Goal: Obtain resource: Download file/media

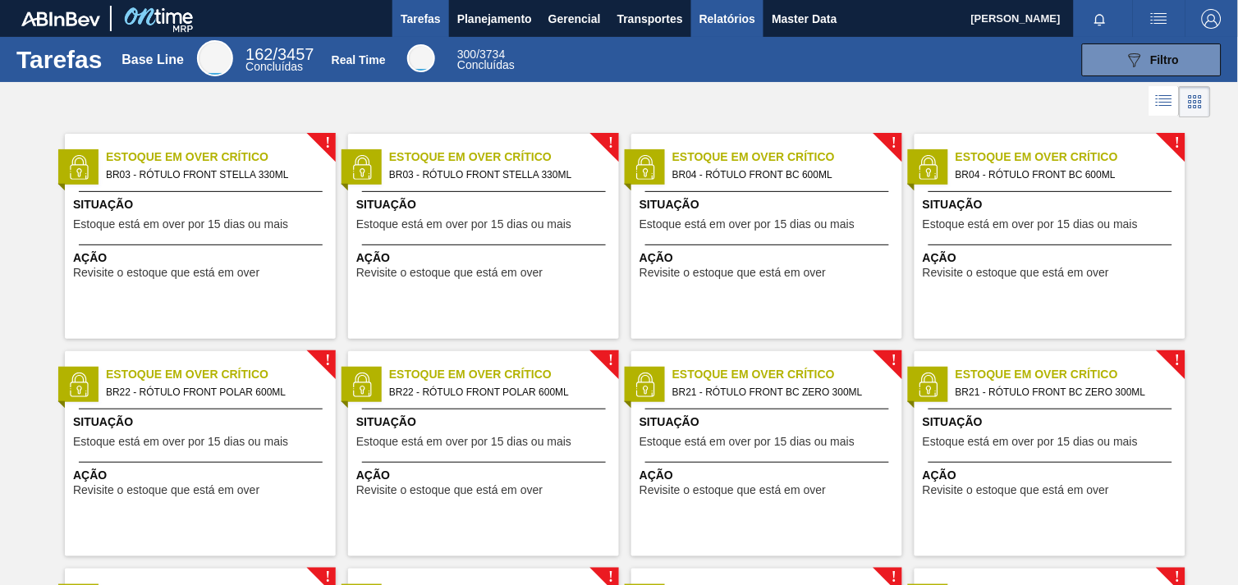
click at [726, 19] on span "Relatórios" at bounding box center [727, 19] width 56 height 20
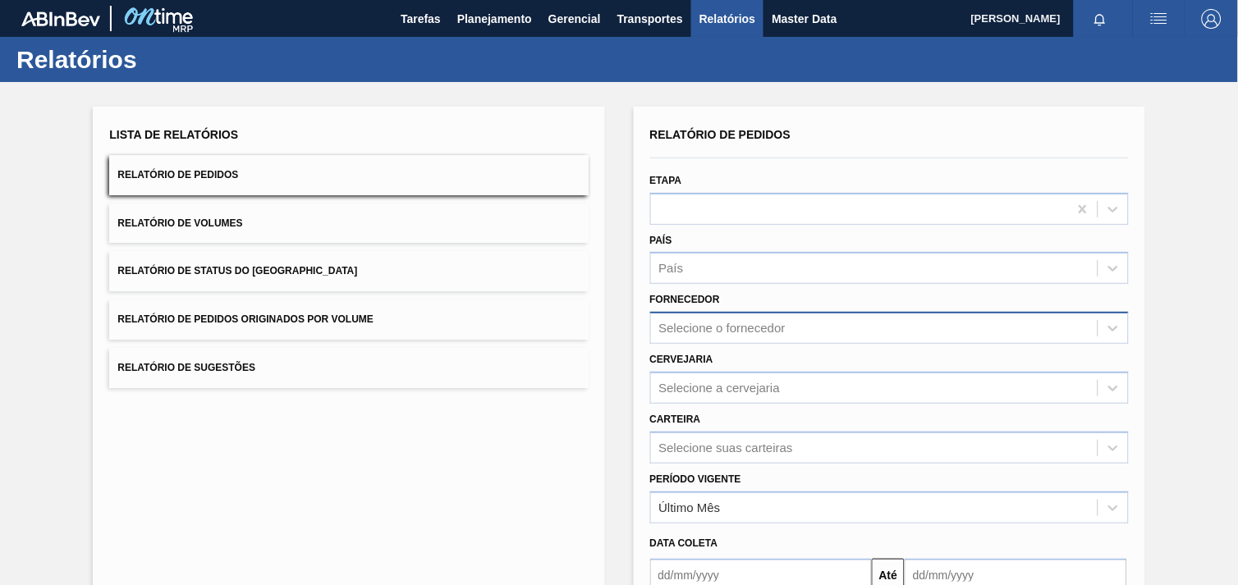
click at [786, 318] on div "Selecione o fornecedor" at bounding box center [874, 329] width 446 height 24
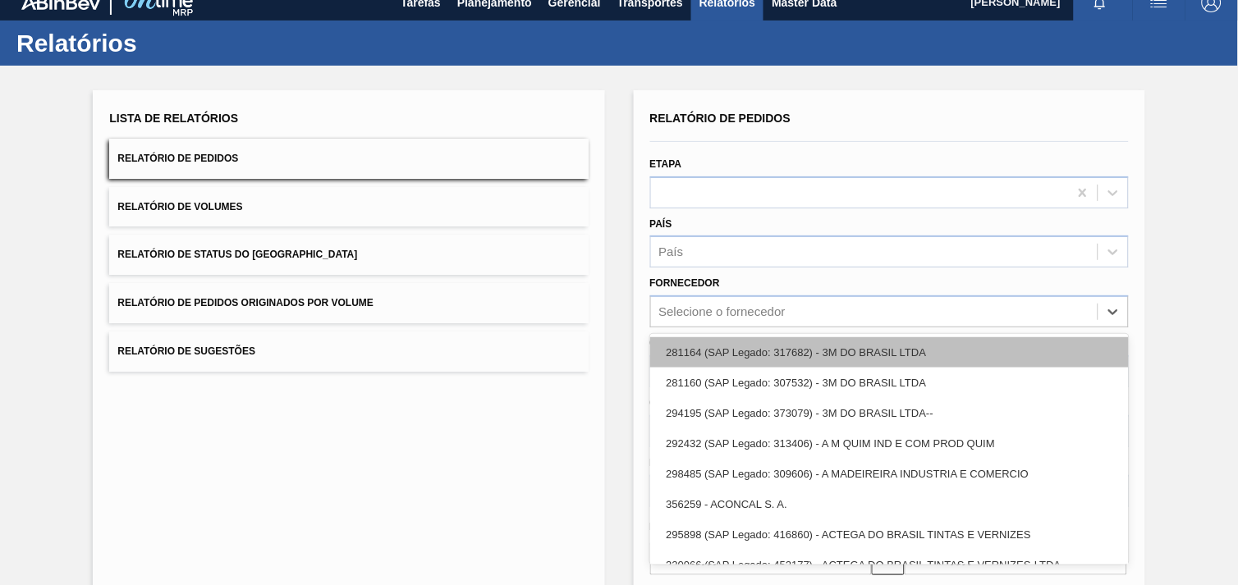
paste input "295144"
type input "295144"
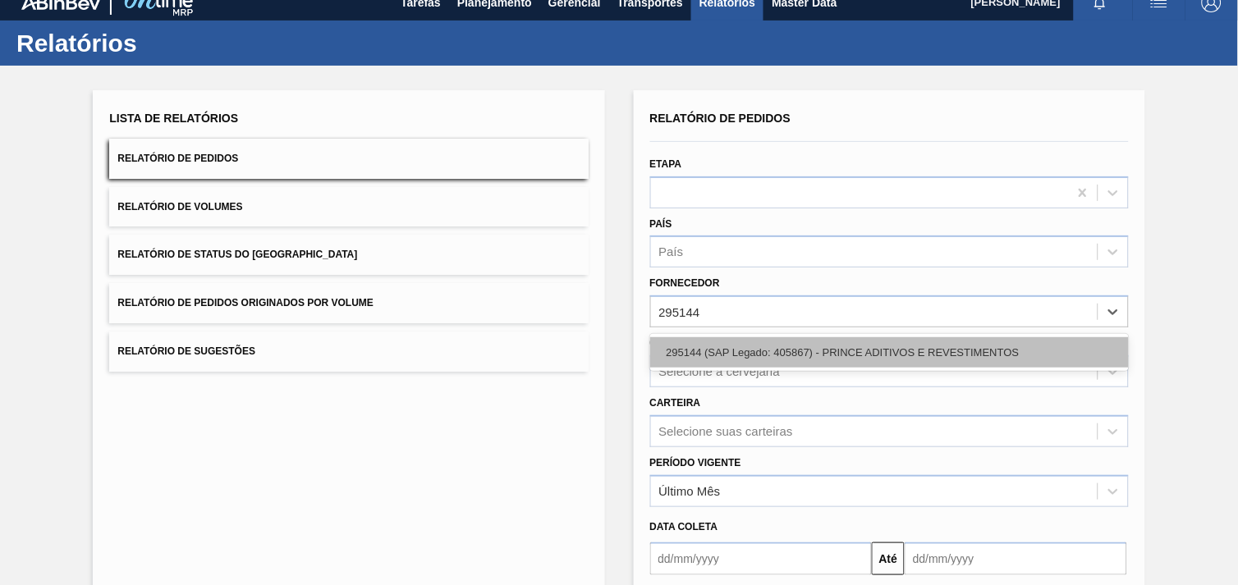
click at [788, 343] on div "295144 (SAP Legado: 405867) - PRINCE ADITIVOS E REVESTIMENTOS" at bounding box center [889, 352] width 478 height 30
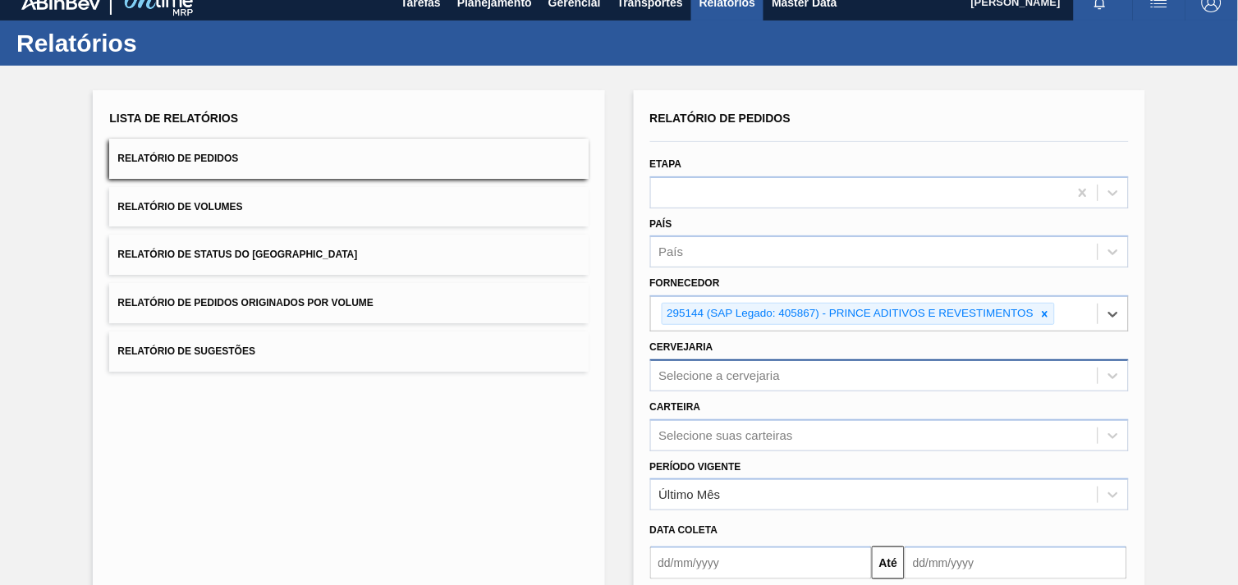
click at [749, 373] on div "Selecione a cervejaria" at bounding box center [889, 375] width 478 height 32
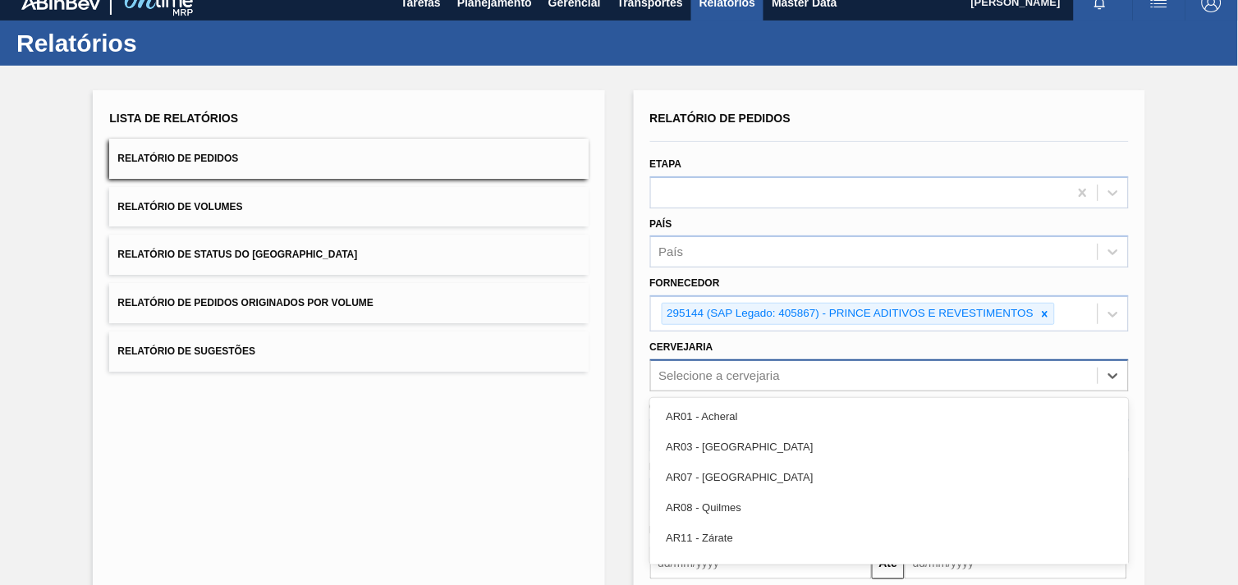
scroll to position [79, 0]
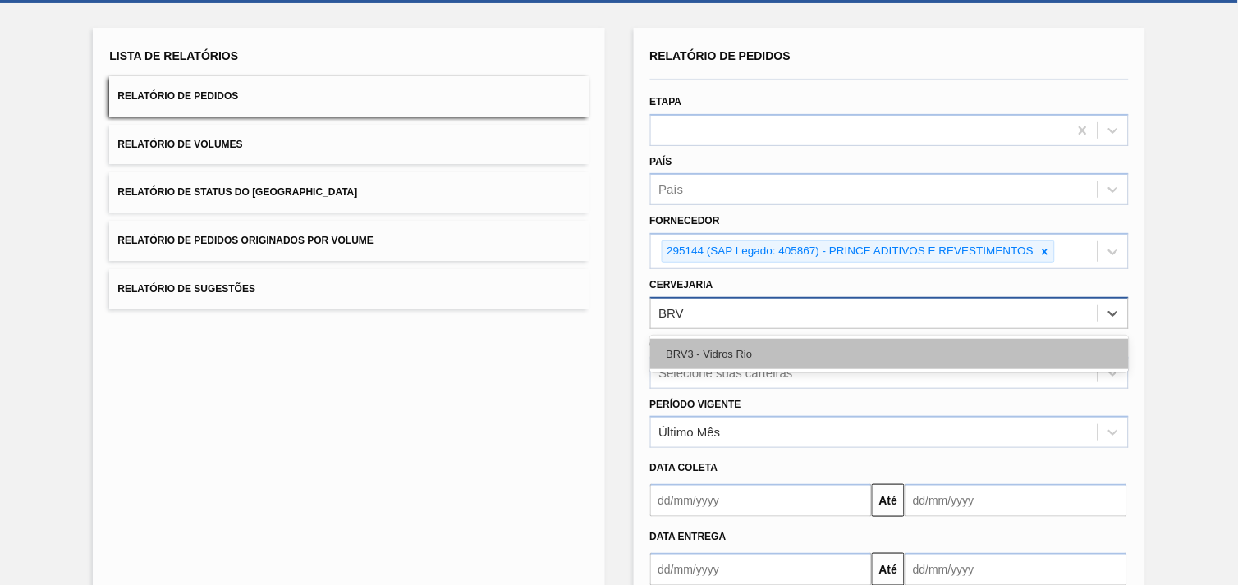
type input "BRV3"
click at [749, 351] on div "BRV3 - Vidros Rio" at bounding box center [889, 354] width 478 height 30
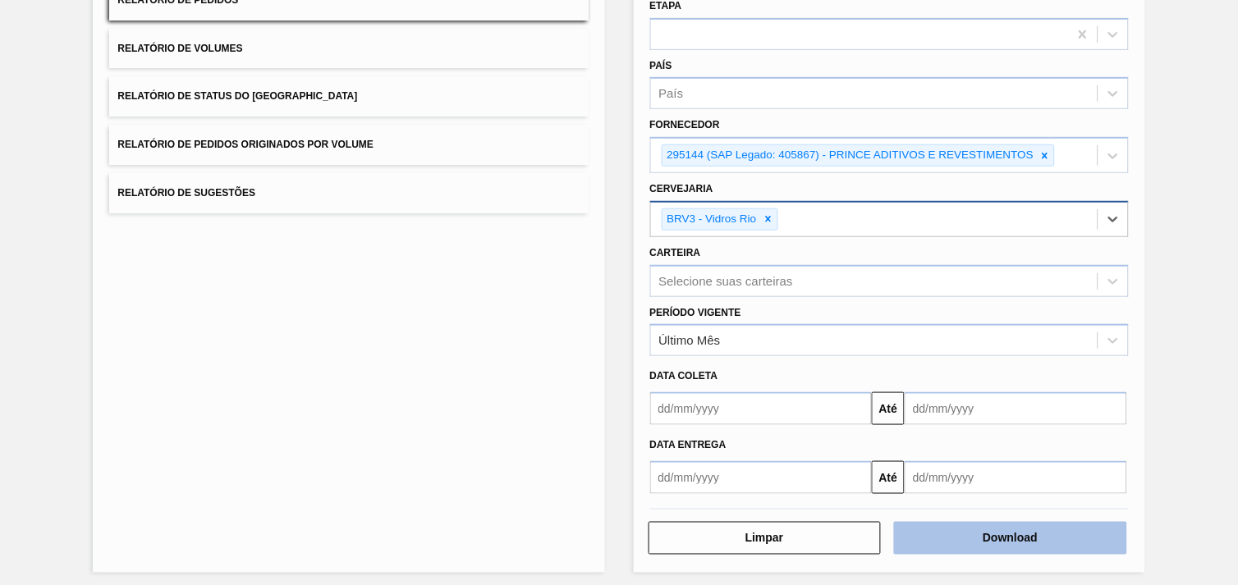
scroll to position [178, 0]
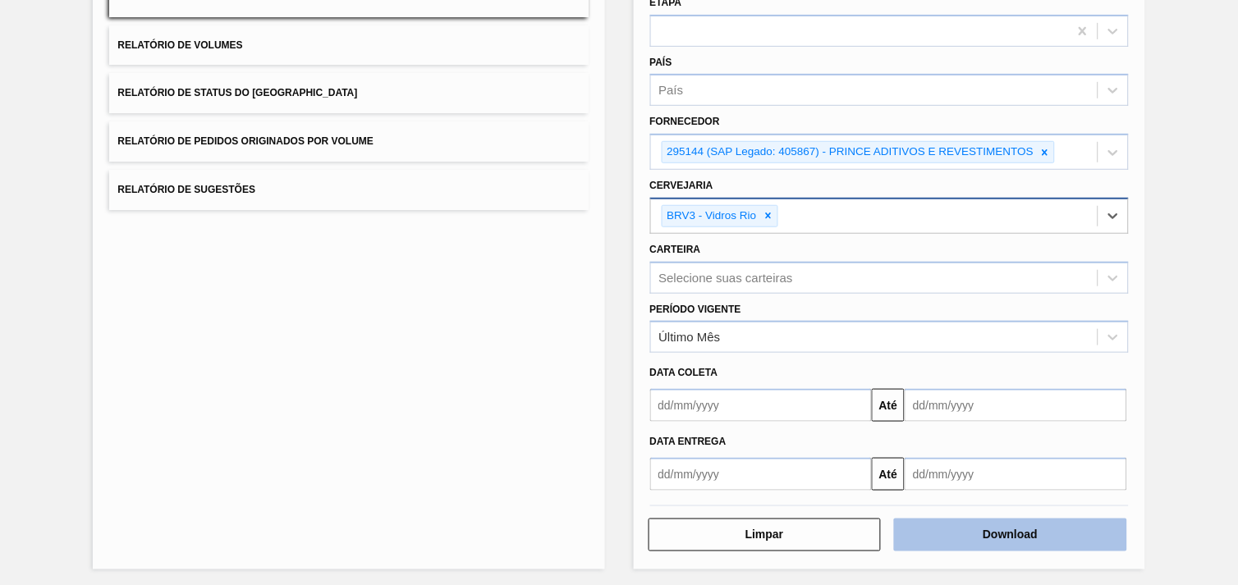
click at [1060, 535] on button "Download" at bounding box center [1010, 535] width 233 height 33
